Goal: Information Seeking & Learning: Learn about a topic

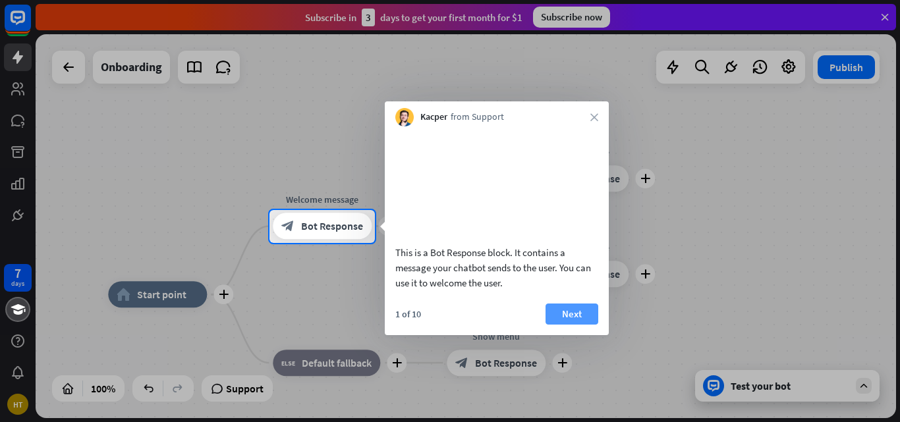
click at [569, 325] on button "Next" at bounding box center [571, 314] width 53 height 21
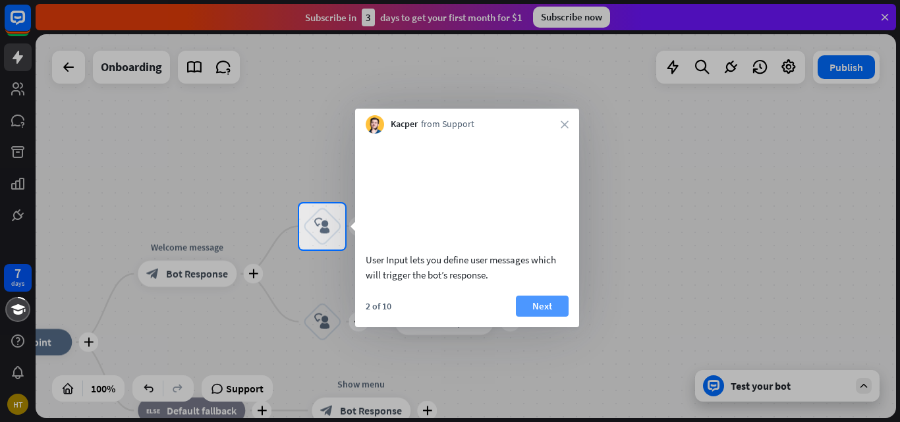
click at [543, 317] on button "Next" at bounding box center [542, 306] width 53 height 21
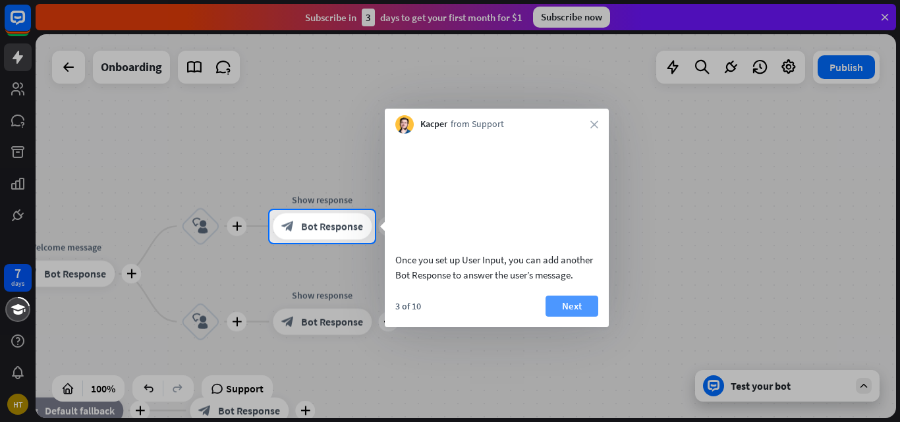
click at [561, 317] on button "Next" at bounding box center [571, 306] width 53 height 21
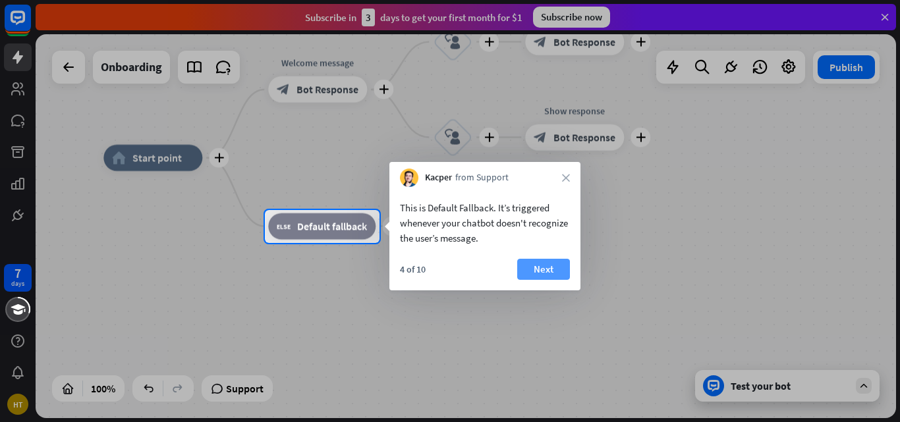
click at [545, 263] on button "Next" at bounding box center [543, 269] width 53 height 21
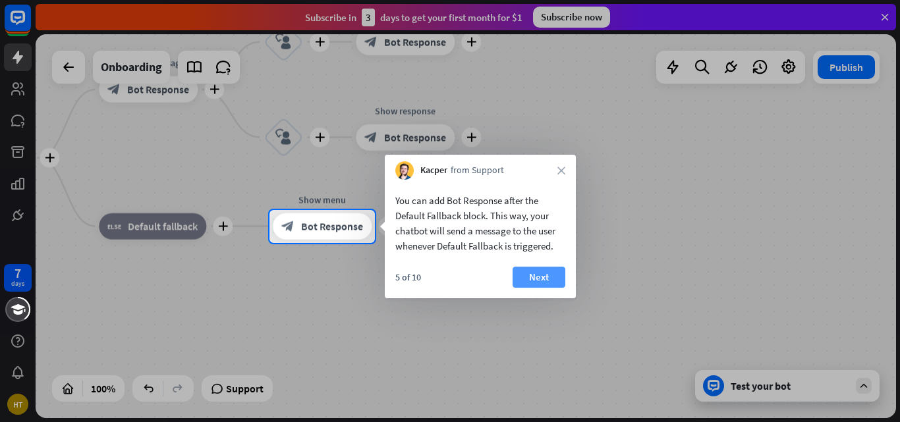
click at [543, 271] on button "Next" at bounding box center [538, 277] width 53 height 21
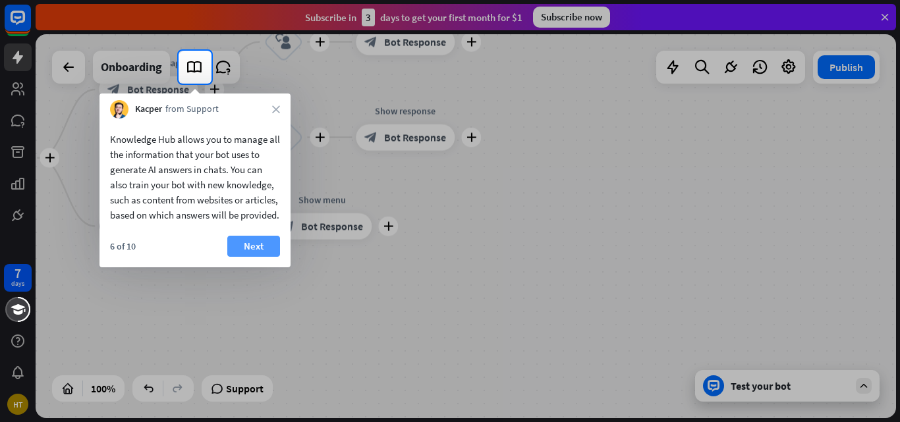
click at [262, 257] on button "Next" at bounding box center [253, 246] width 53 height 21
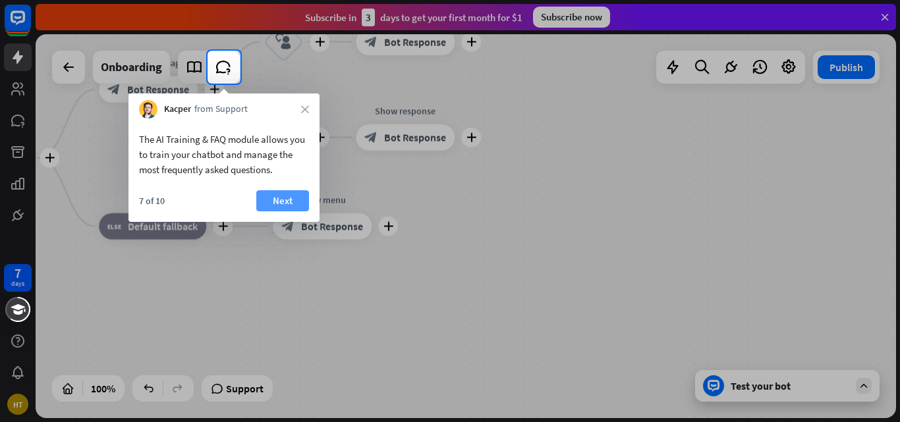
click at [295, 193] on button "Next" at bounding box center [282, 200] width 53 height 21
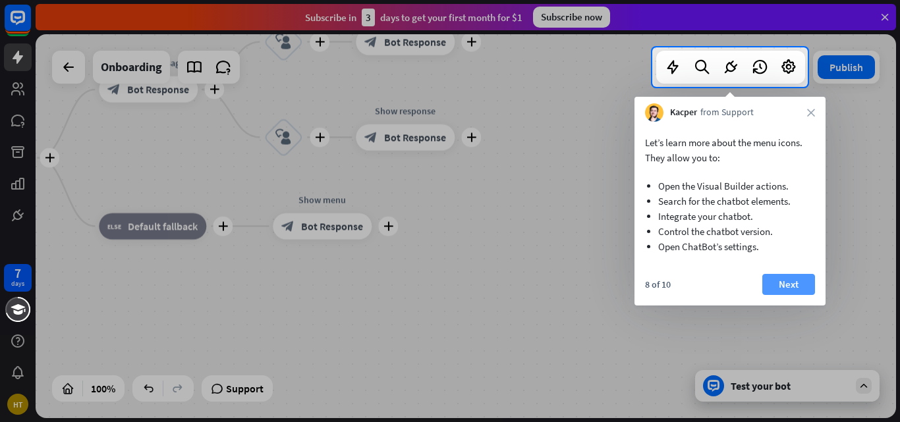
click at [788, 279] on button "Next" at bounding box center [788, 284] width 53 height 21
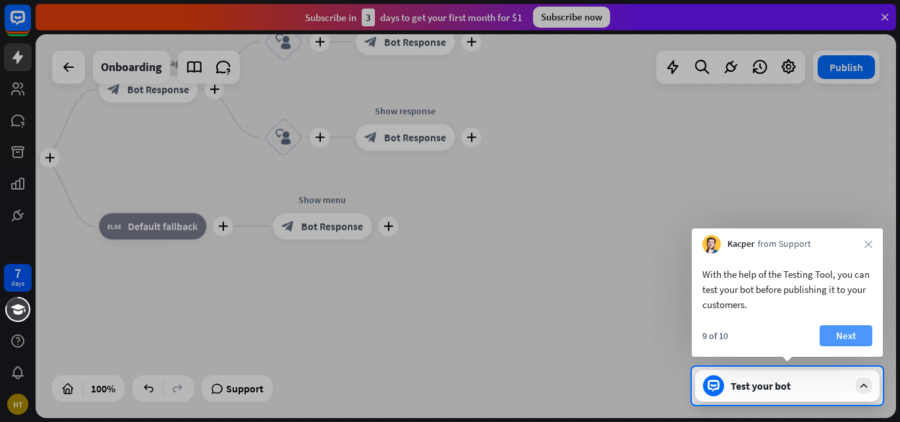
click at [841, 336] on button "Next" at bounding box center [845, 335] width 53 height 21
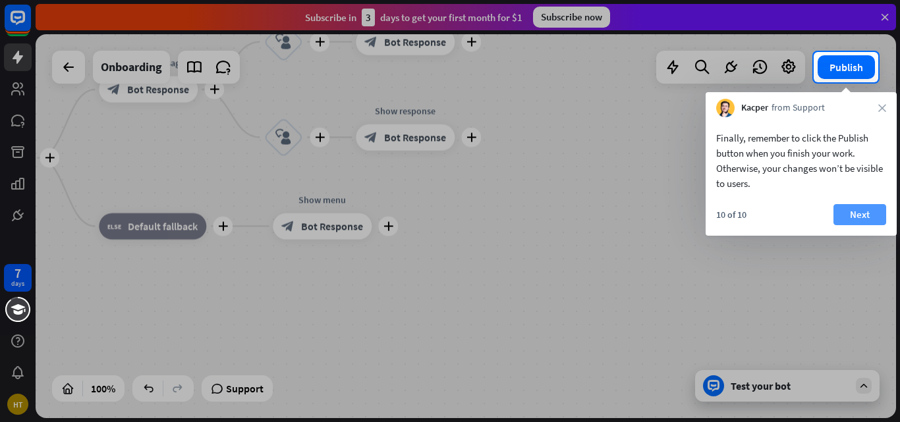
click at [868, 209] on button "Next" at bounding box center [859, 214] width 53 height 21
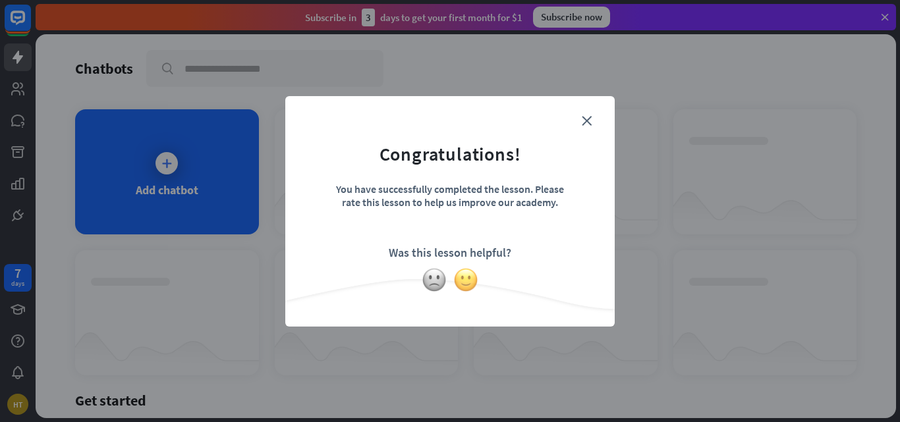
click at [467, 284] on img at bounding box center [465, 279] width 25 height 25
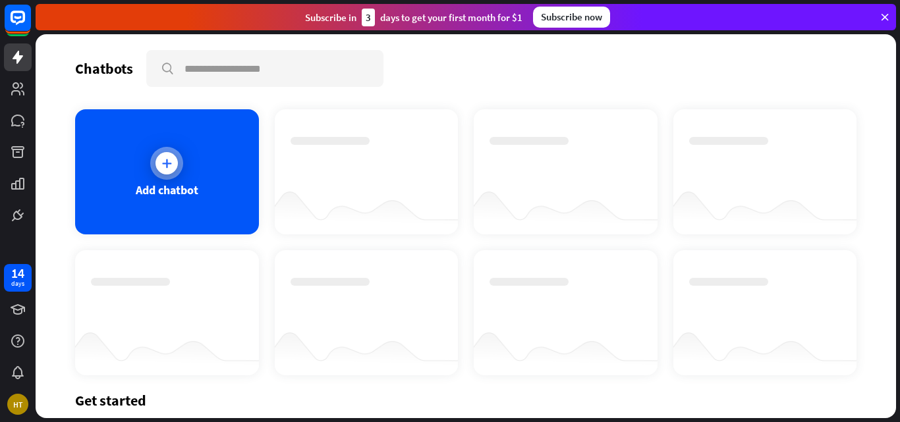
click at [173, 163] on div at bounding box center [166, 163] width 22 height 22
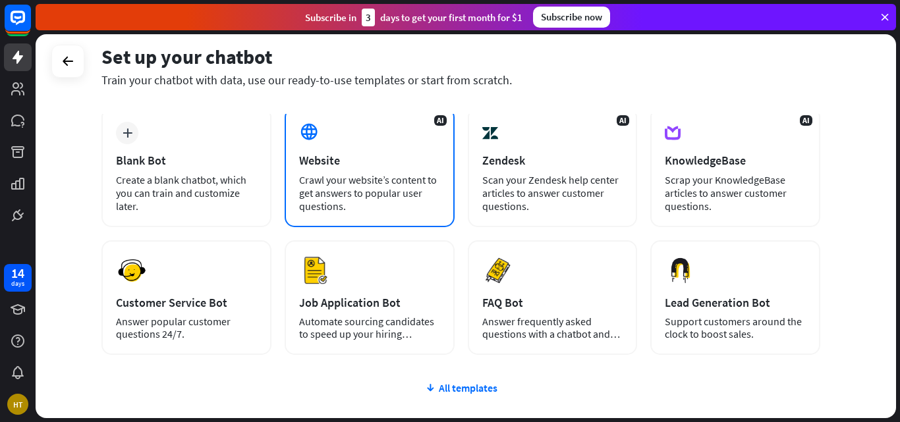
scroll to position [65, 0]
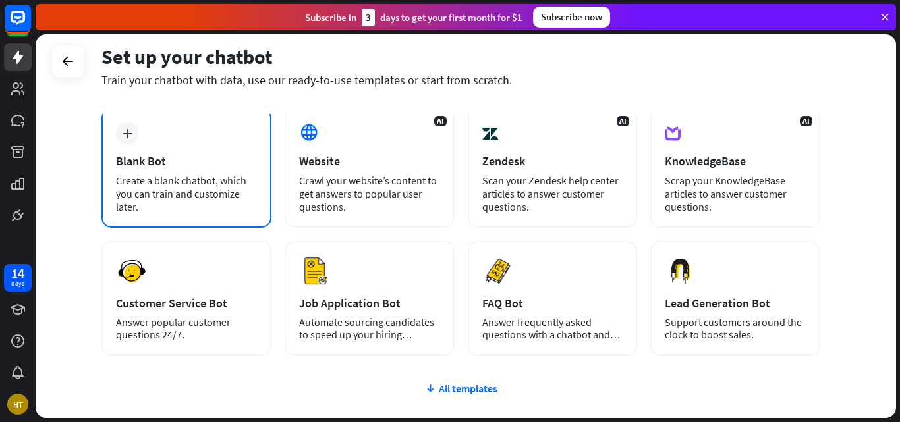
click at [236, 138] on div "plus Blank Bot Create a blank chatbot, which you can train and customize later." at bounding box center [186, 168] width 170 height 120
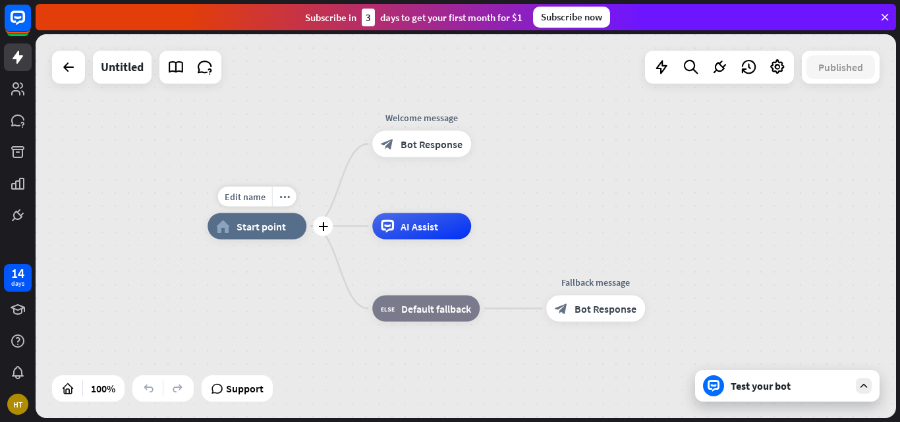
click at [238, 221] on span "Start point" at bounding box center [260, 226] width 49 height 13
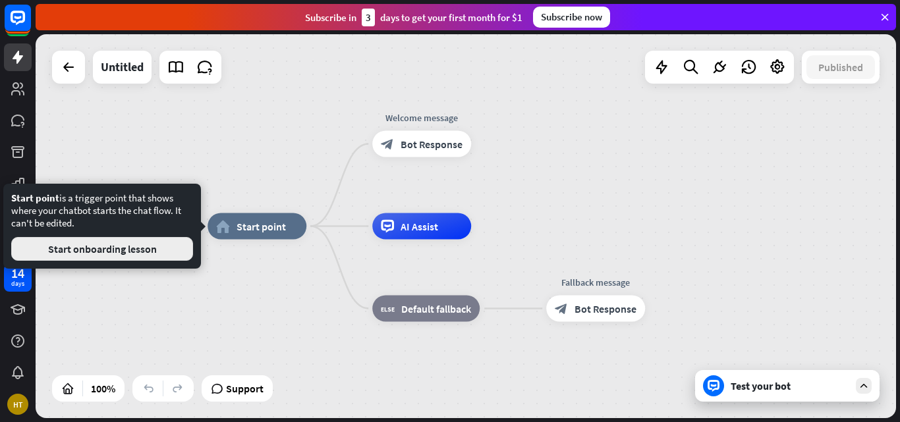
click at [177, 238] on button "Start onboarding lesson" at bounding box center [102, 249] width 182 height 24
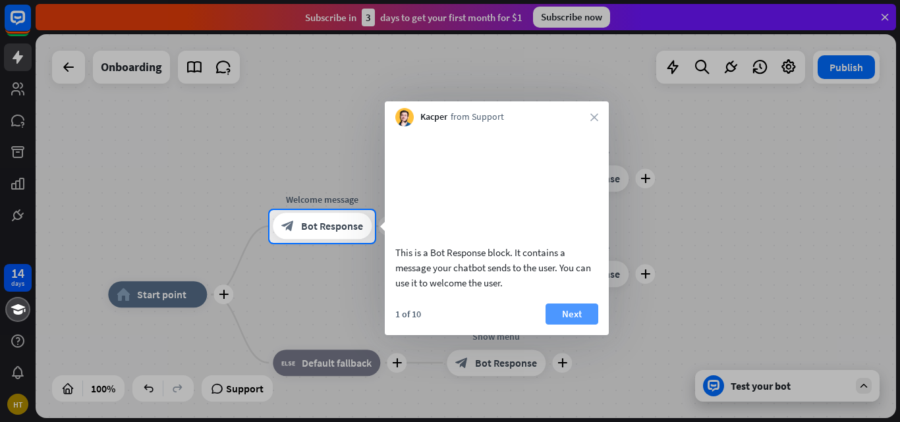
click at [578, 323] on button "Next" at bounding box center [571, 314] width 53 height 21
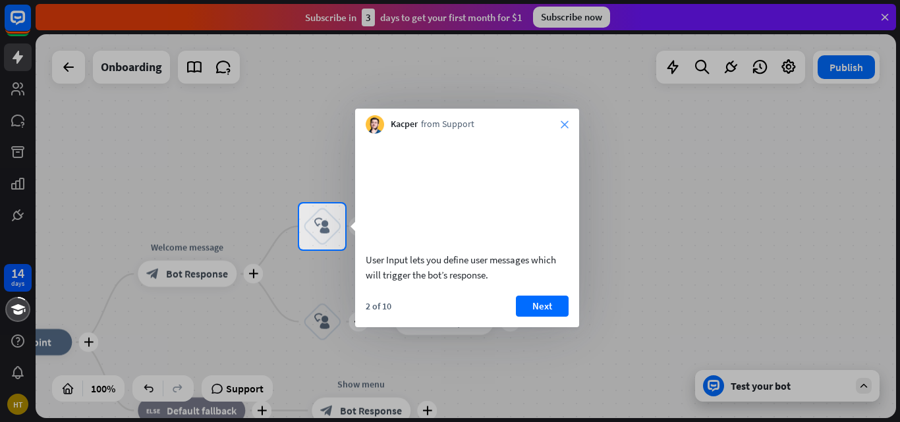
click at [563, 121] on icon "close" at bounding box center [565, 125] width 8 height 8
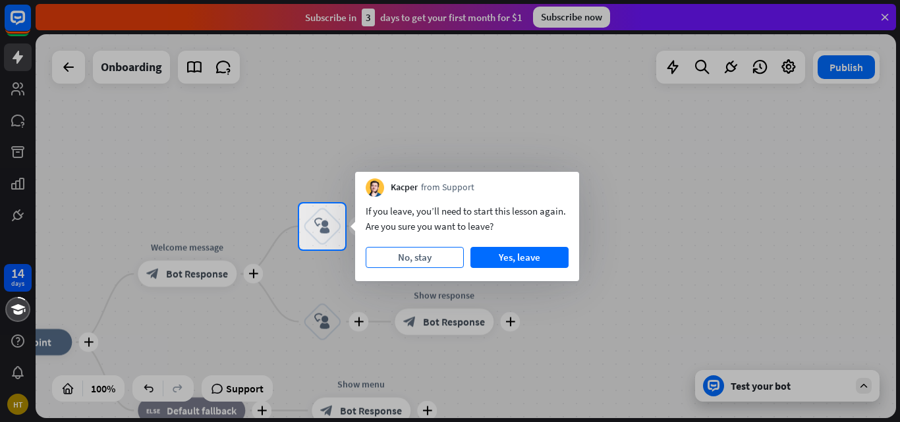
click at [435, 253] on button "No, stay" at bounding box center [415, 257] width 98 height 21
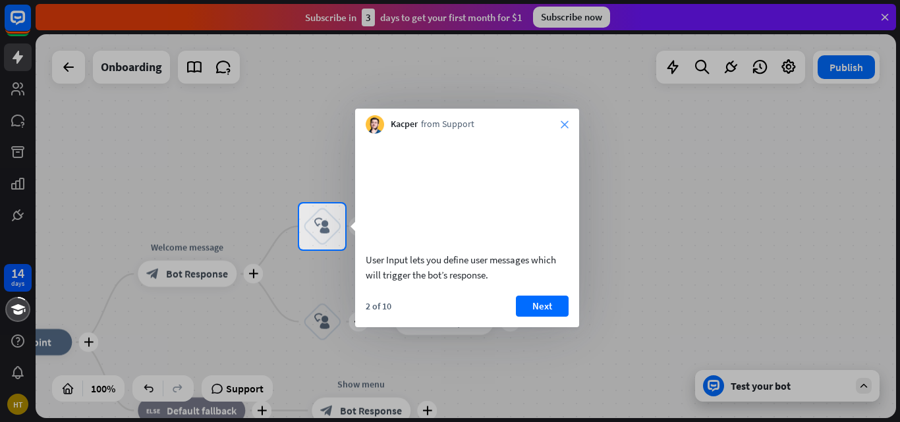
click at [565, 121] on icon "close" at bounding box center [565, 125] width 8 height 8
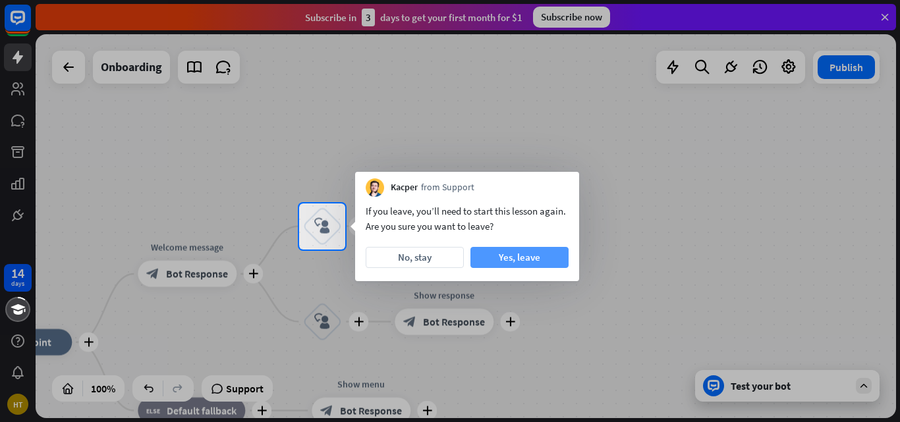
click at [532, 248] on button "Yes, leave" at bounding box center [519, 257] width 98 height 21
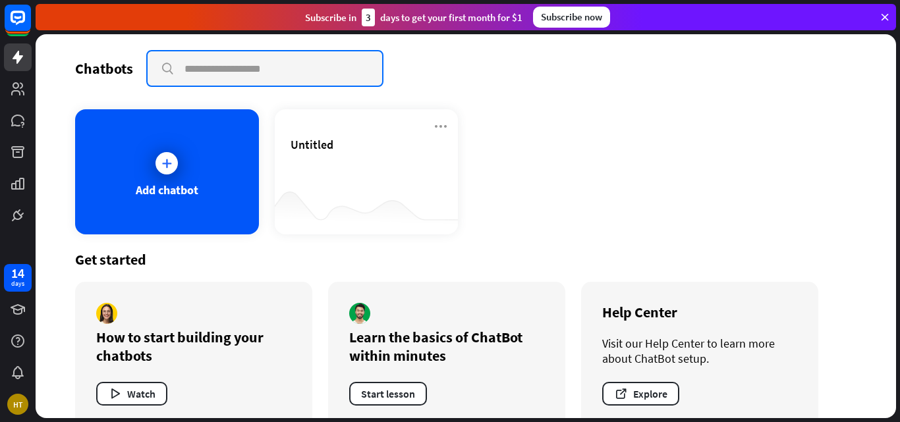
click at [274, 72] on input "text" at bounding box center [265, 68] width 235 height 34
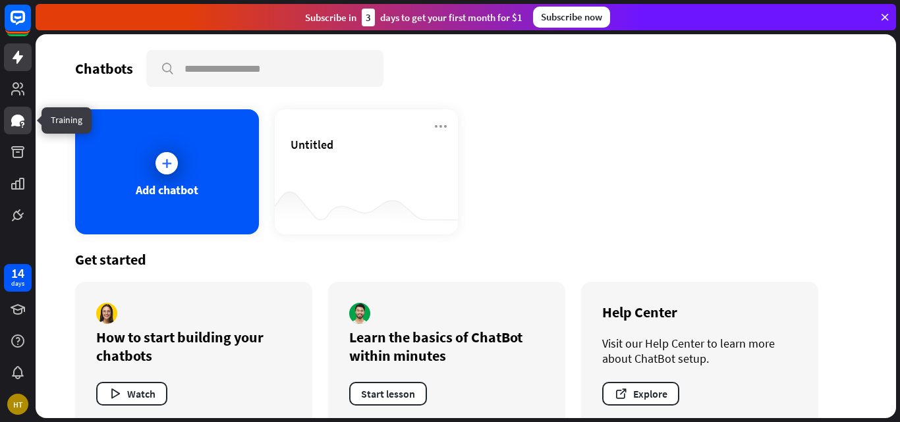
click at [17, 107] on link at bounding box center [18, 121] width 28 height 28
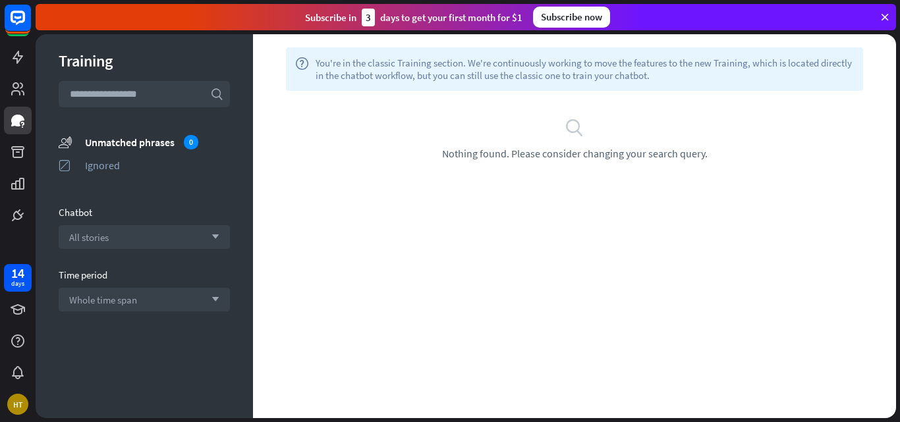
click at [459, 139] on div "search Nothing found. Please consider changing your search query." at bounding box center [574, 138] width 603 height 43
click at [197, 88] on input "text" at bounding box center [144, 94] width 171 height 26
click at [175, 103] on input "text" at bounding box center [144, 94] width 171 height 26
type input "*"
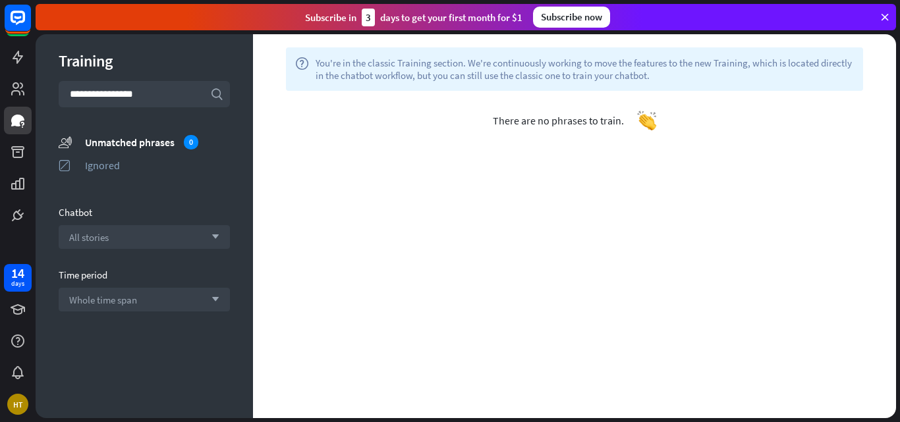
click at [171, 92] on input "**********" at bounding box center [144, 94] width 171 height 26
click at [194, 83] on input "**********" at bounding box center [144, 94] width 171 height 26
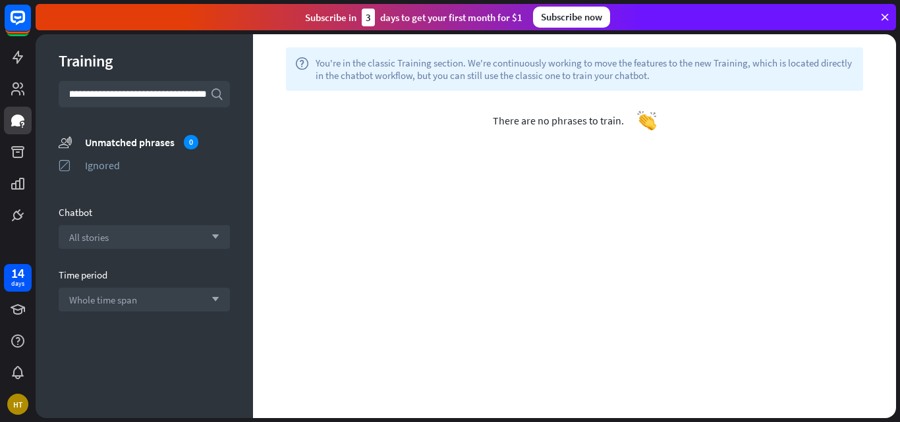
scroll to position [0, 136]
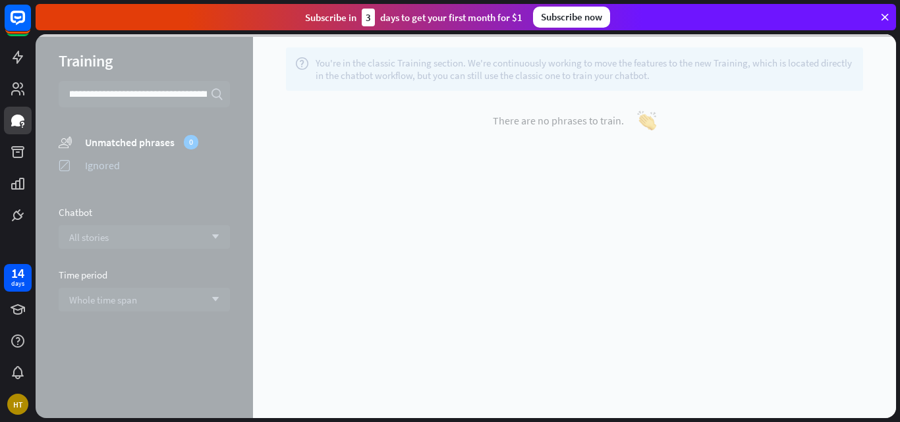
type input "**********"
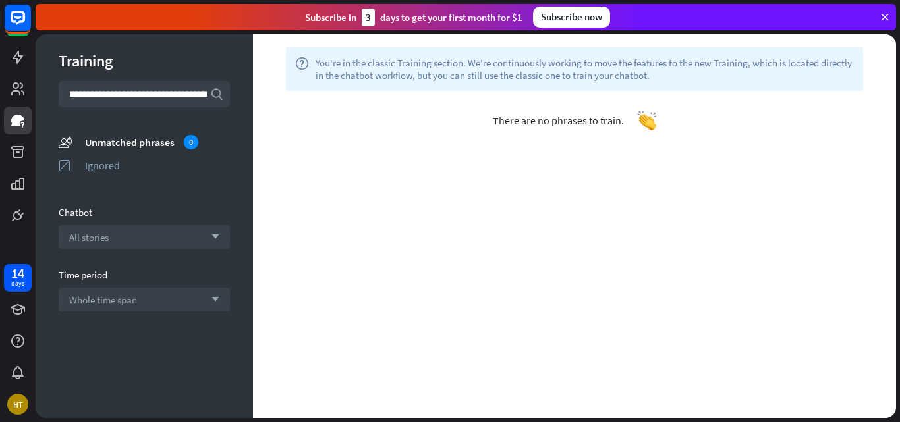
click at [203, 92] on input "**********" at bounding box center [144, 94] width 171 height 26
drag, startPoint x: 203, startPoint y: 92, endPoint x: 64, endPoint y: 103, distance: 139.4
click at [64, 103] on input "**********" at bounding box center [144, 94] width 171 height 26
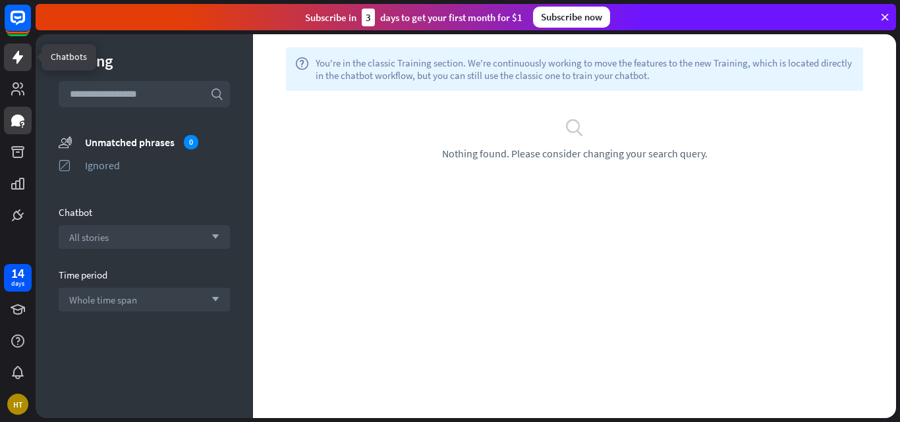
click at [14, 53] on icon at bounding box center [18, 57] width 16 height 16
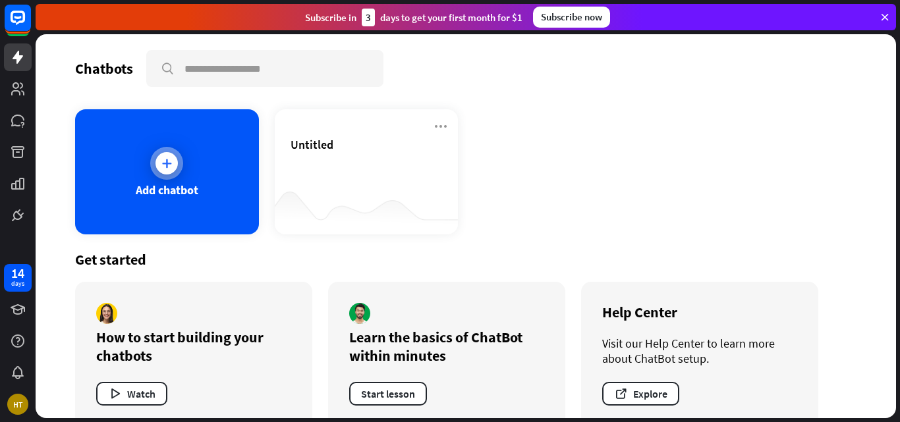
click at [142, 166] on div "Add chatbot" at bounding box center [167, 171] width 184 height 125
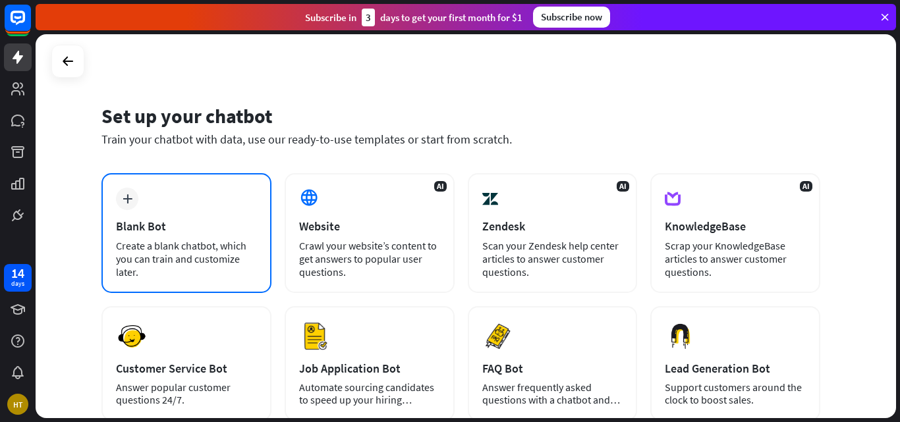
click at [175, 205] on div "plus Blank Bot Create a blank chatbot, which you can train and customize later." at bounding box center [186, 233] width 170 height 120
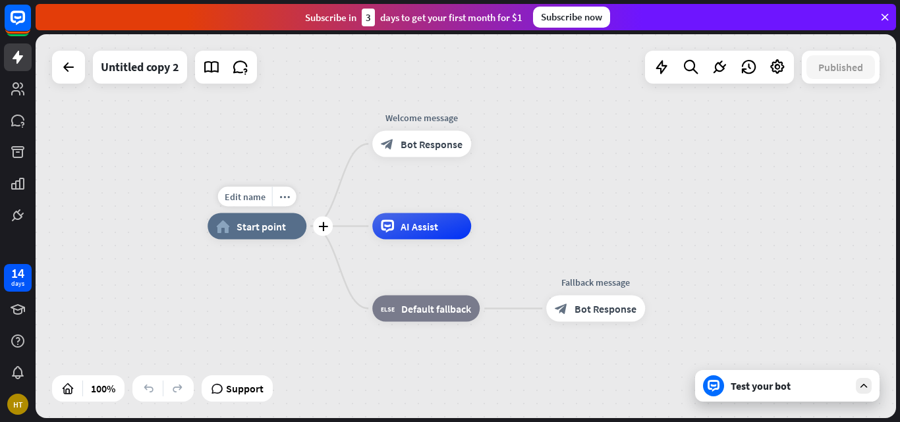
click at [285, 226] on div "home_2 Start point" at bounding box center [256, 226] width 99 height 26
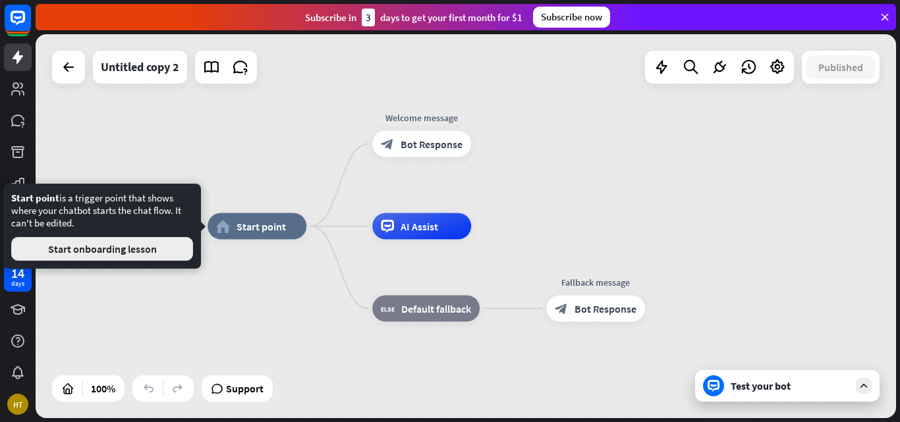
click at [159, 253] on button "Start onboarding lesson" at bounding box center [102, 249] width 182 height 24
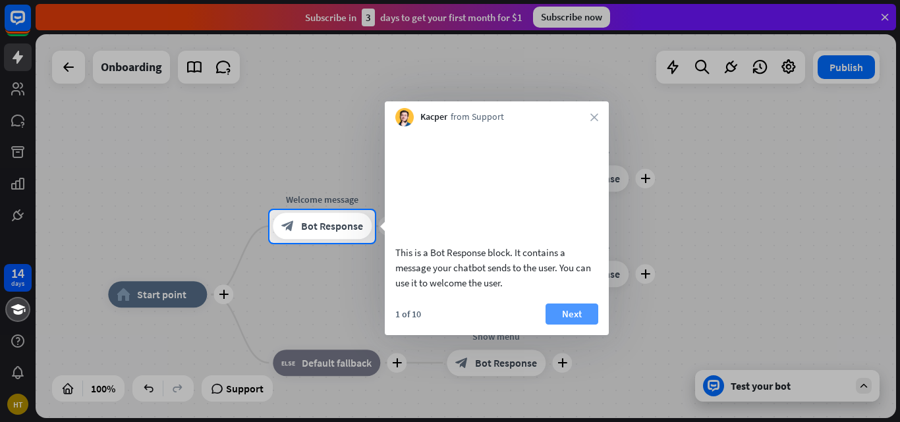
click at [563, 325] on button "Next" at bounding box center [571, 314] width 53 height 21
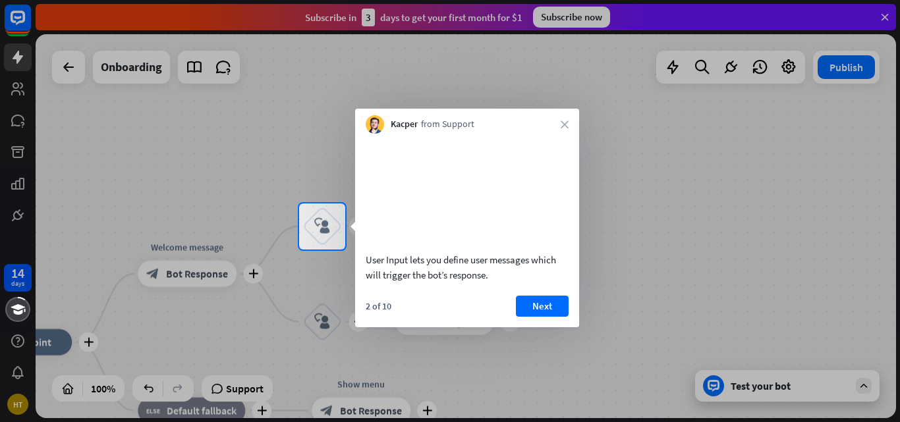
click at [563, 317] on button "Next" at bounding box center [542, 306] width 53 height 21
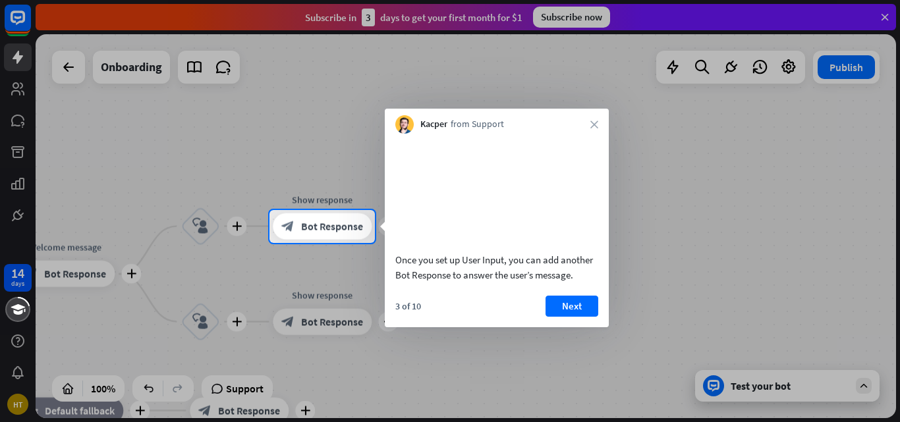
click at [563, 317] on button "Next" at bounding box center [571, 306] width 53 height 21
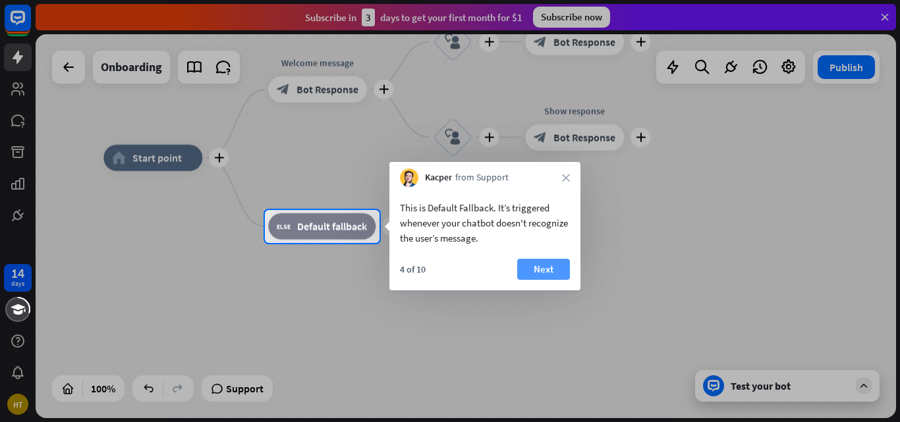
click at [540, 263] on button "Next" at bounding box center [543, 269] width 53 height 21
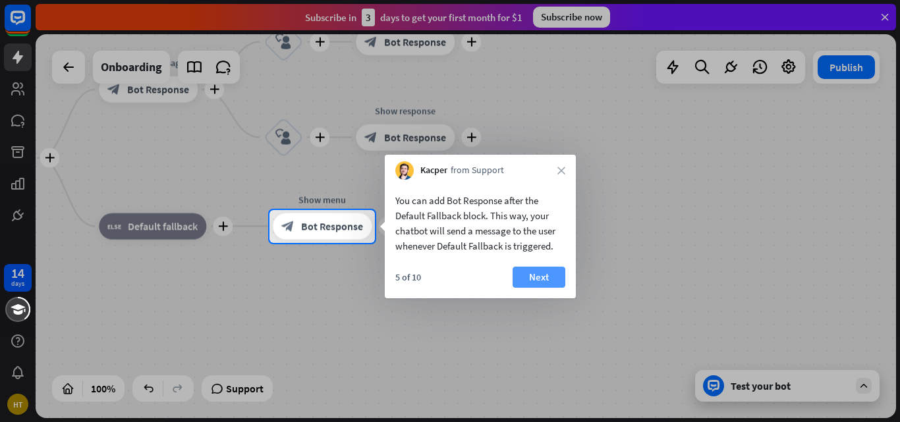
click at [538, 269] on button "Next" at bounding box center [538, 277] width 53 height 21
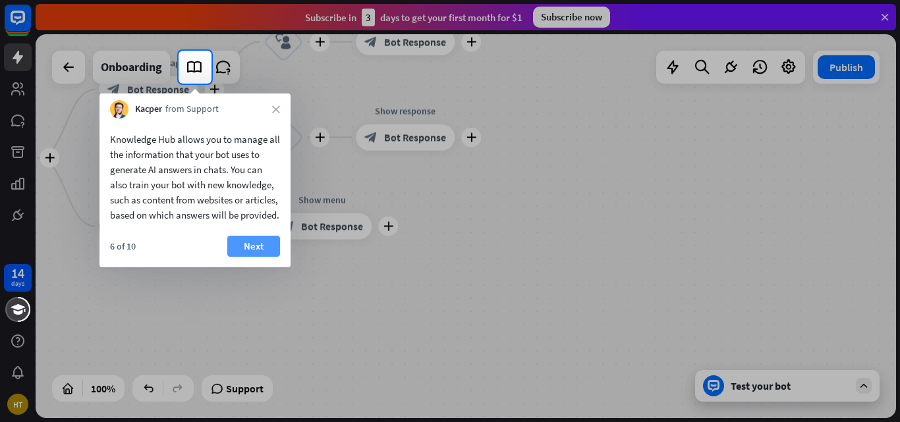
click at [260, 257] on button "Next" at bounding box center [253, 246] width 53 height 21
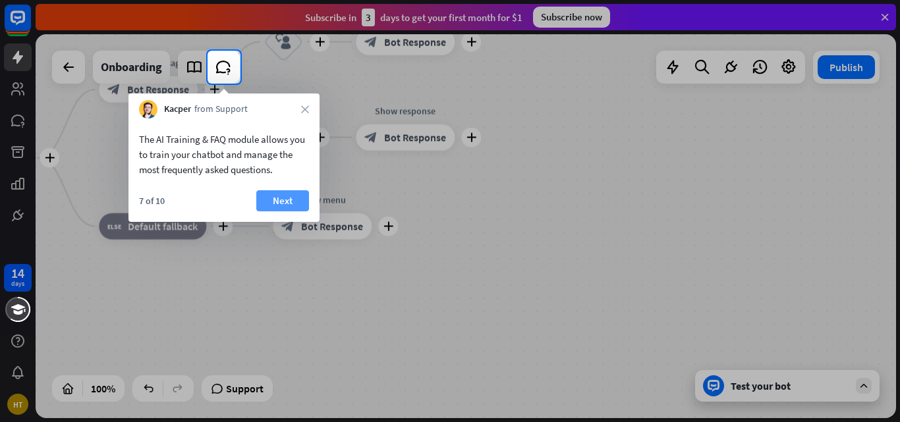
click at [275, 204] on button "Next" at bounding box center [282, 200] width 53 height 21
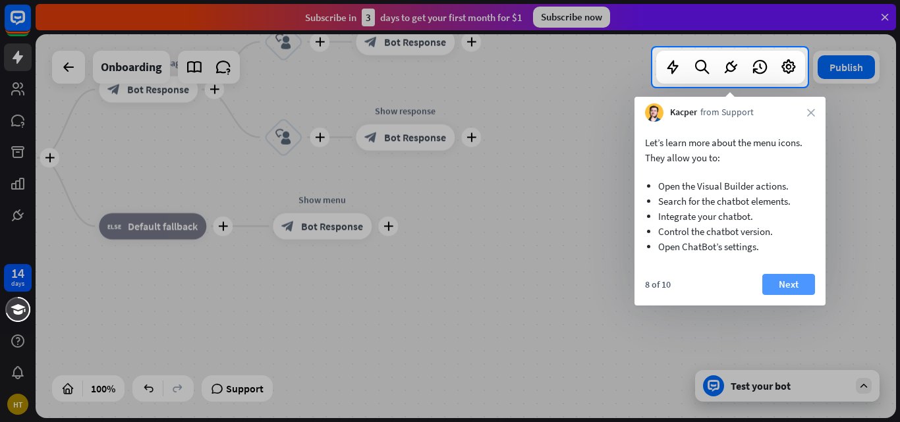
click at [787, 283] on button "Next" at bounding box center [788, 284] width 53 height 21
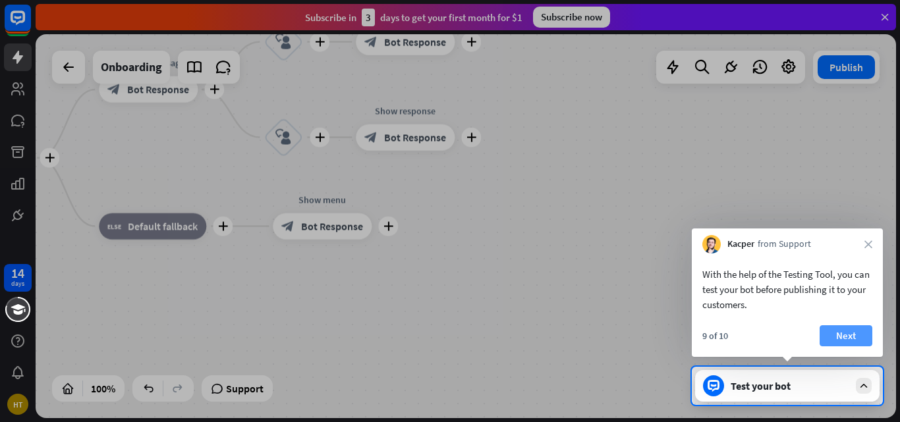
click at [846, 333] on button "Next" at bounding box center [845, 335] width 53 height 21
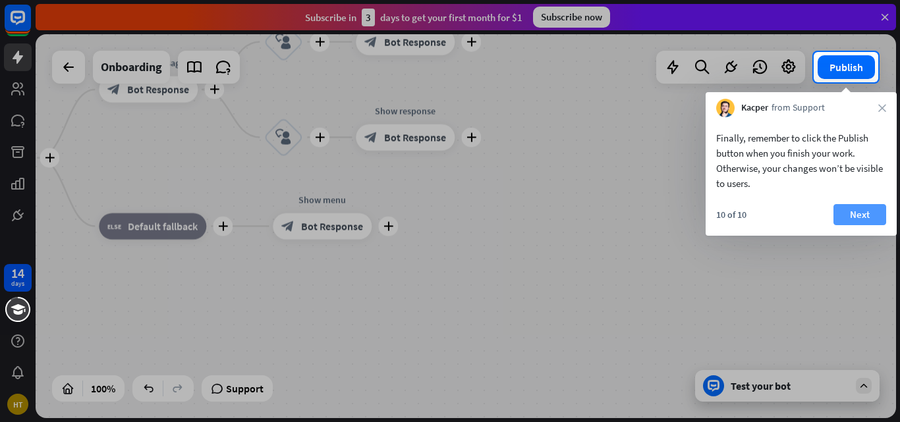
click at [850, 209] on button "Next" at bounding box center [859, 214] width 53 height 21
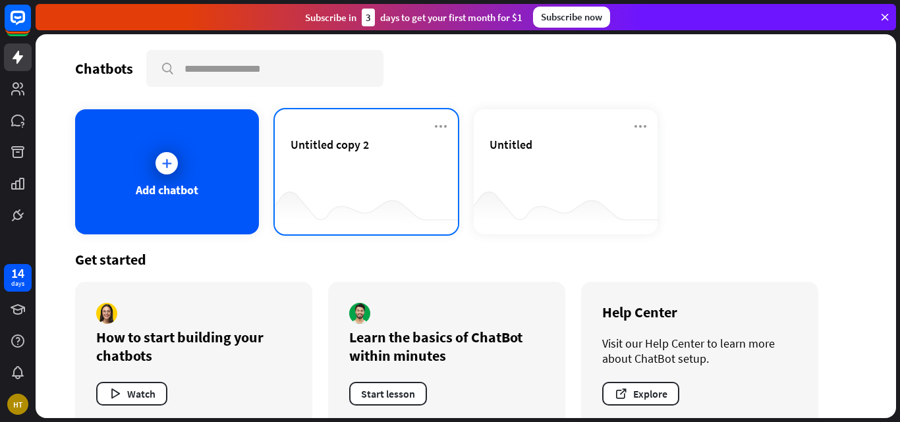
click at [379, 184] on div at bounding box center [367, 208] width 184 height 51
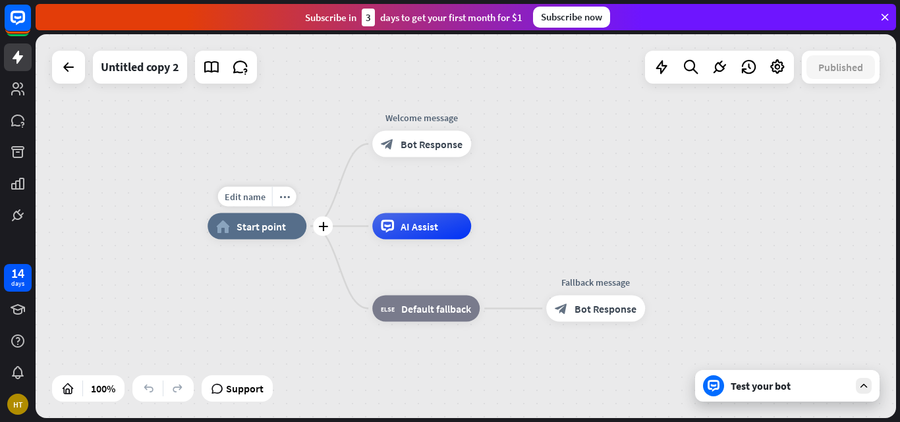
click at [259, 229] on span "Start point" at bounding box center [260, 226] width 49 height 13
click at [287, 196] on icon "more_horiz" at bounding box center [284, 197] width 11 height 10
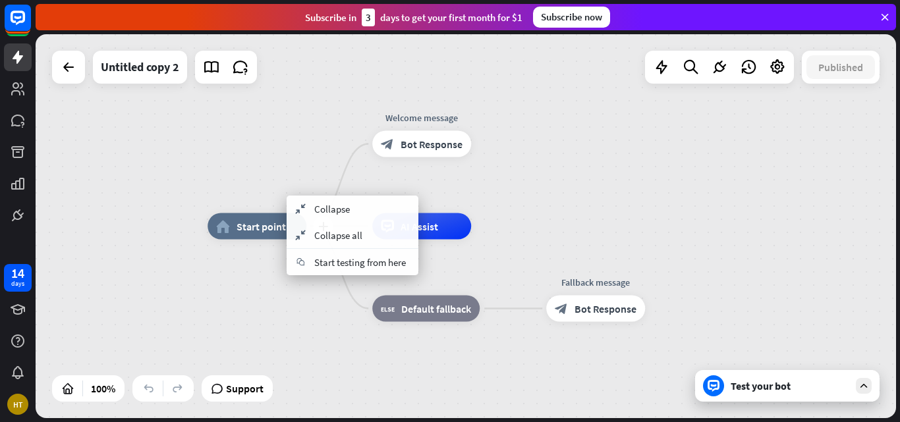
click at [226, 221] on icon "home_2" at bounding box center [223, 226] width 14 height 13
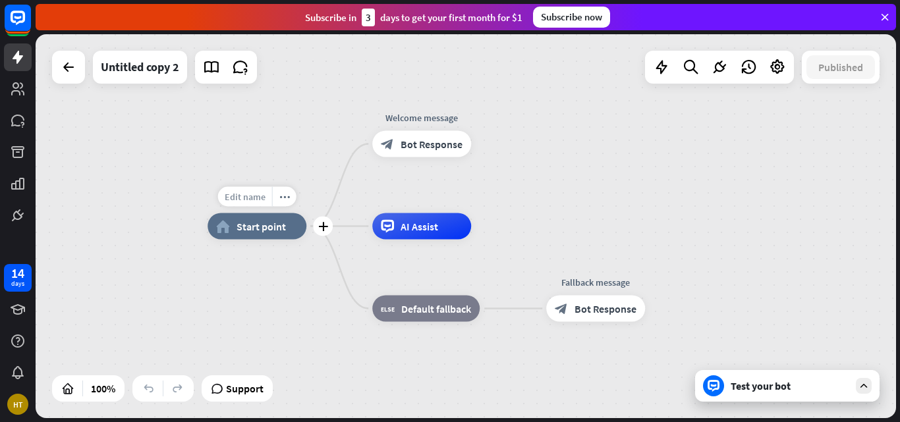
click at [245, 188] on div "Edit name" at bounding box center [245, 197] width 54 height 20
click at [694, 67] on icon at bounding box center [691, 67] width 18 height 17
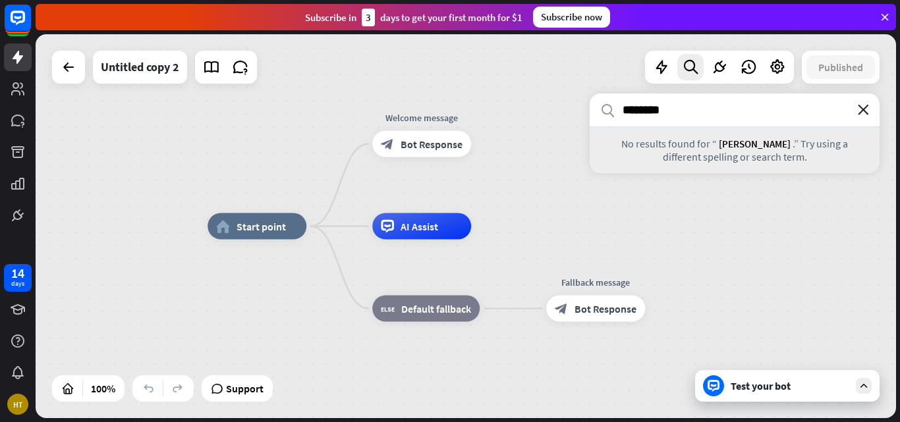
type input "*******"
click at [864, 111] on icon "close" at bounding box center [863, 110] width 11 height 11
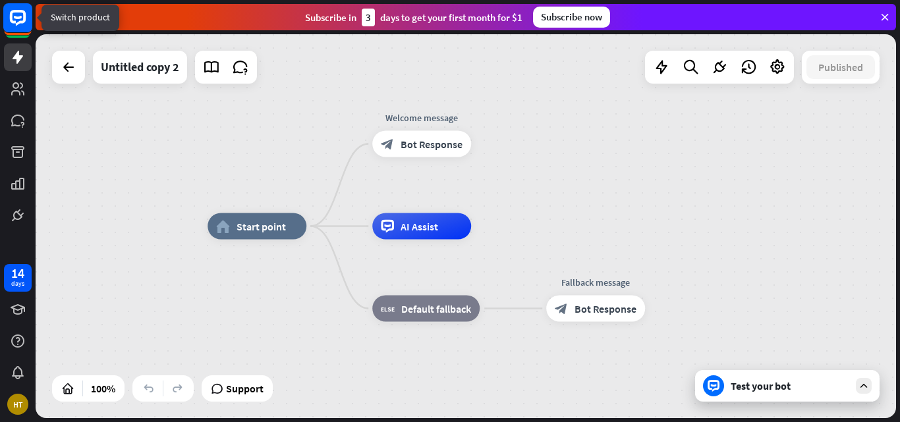
click at [14, 22] on icon at bounding box center [18, 18] width 16 height 16
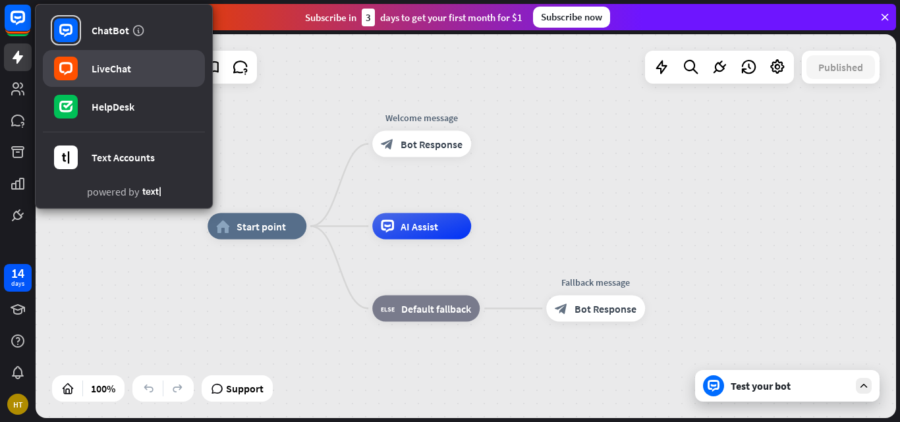
click at [113, 70] on div "LiveChat" at bounding box center [112, 68] width 40 height 13
